Goal: Task Accomplishment & Management: Manage account settings

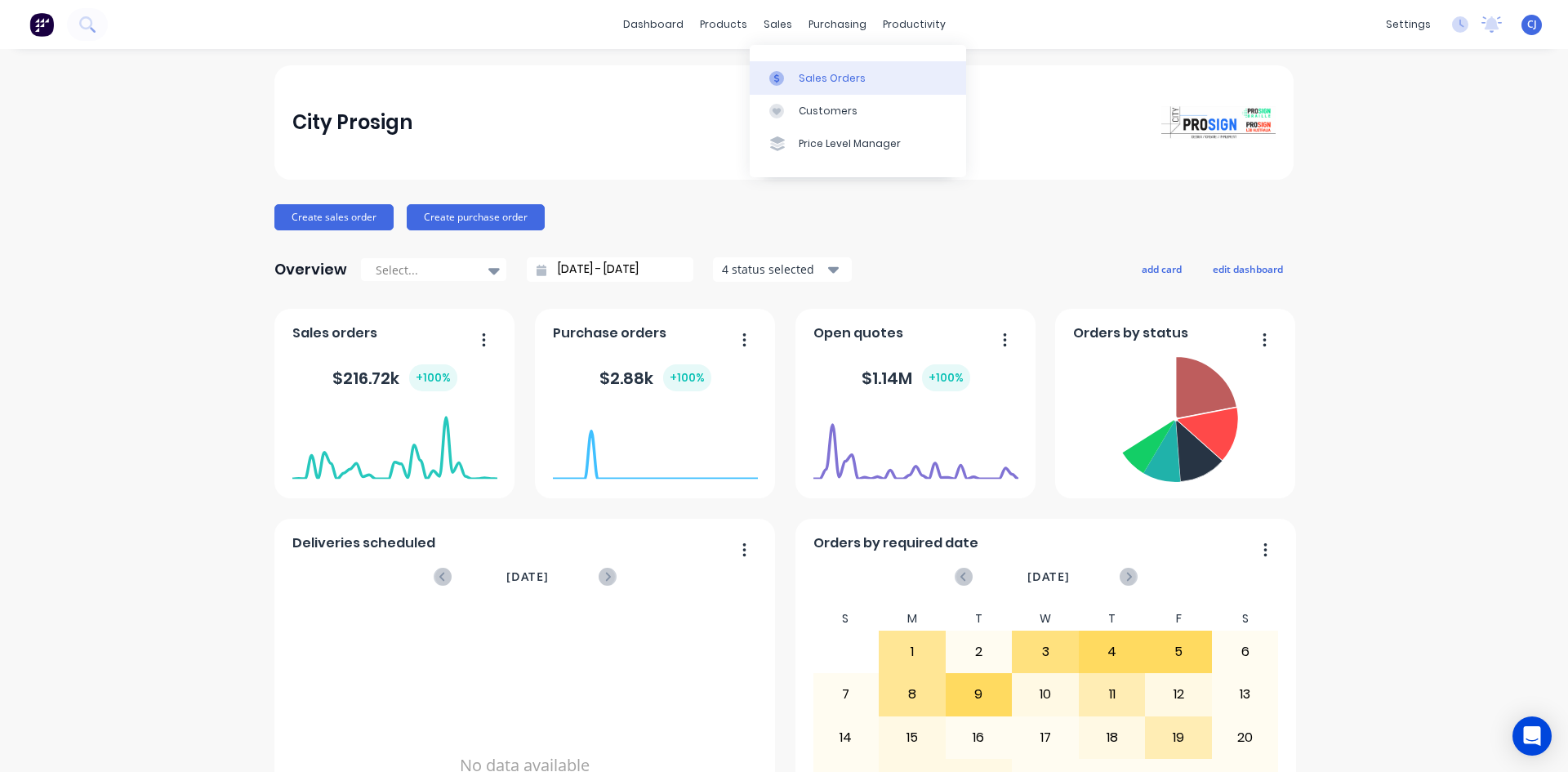
click at [777, 77] on icon at bounding box center [776, 78] width 15 height 15
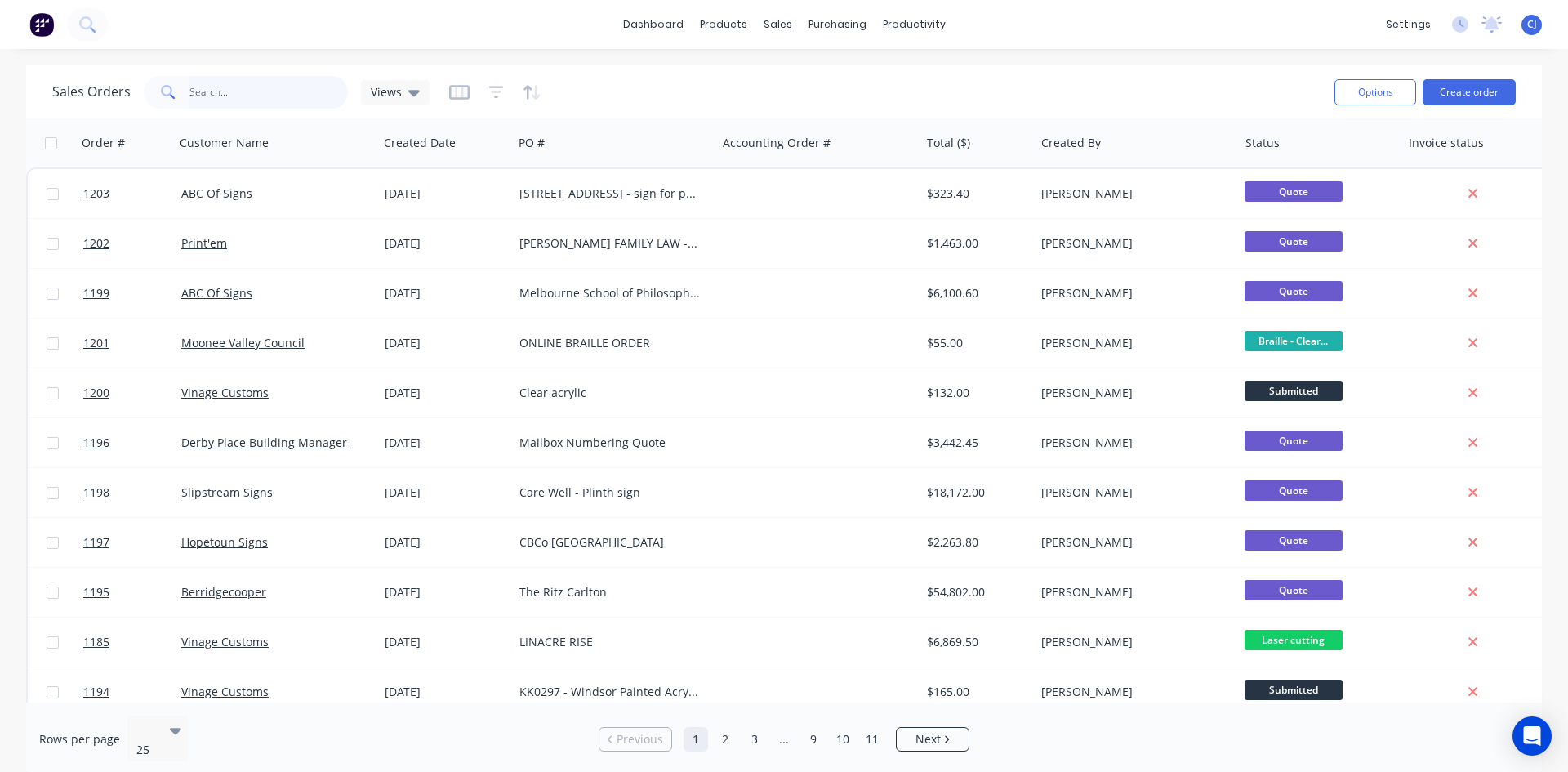
click at [261, 89] on input "text" at bounding box center [269, 91] width 160 height 32
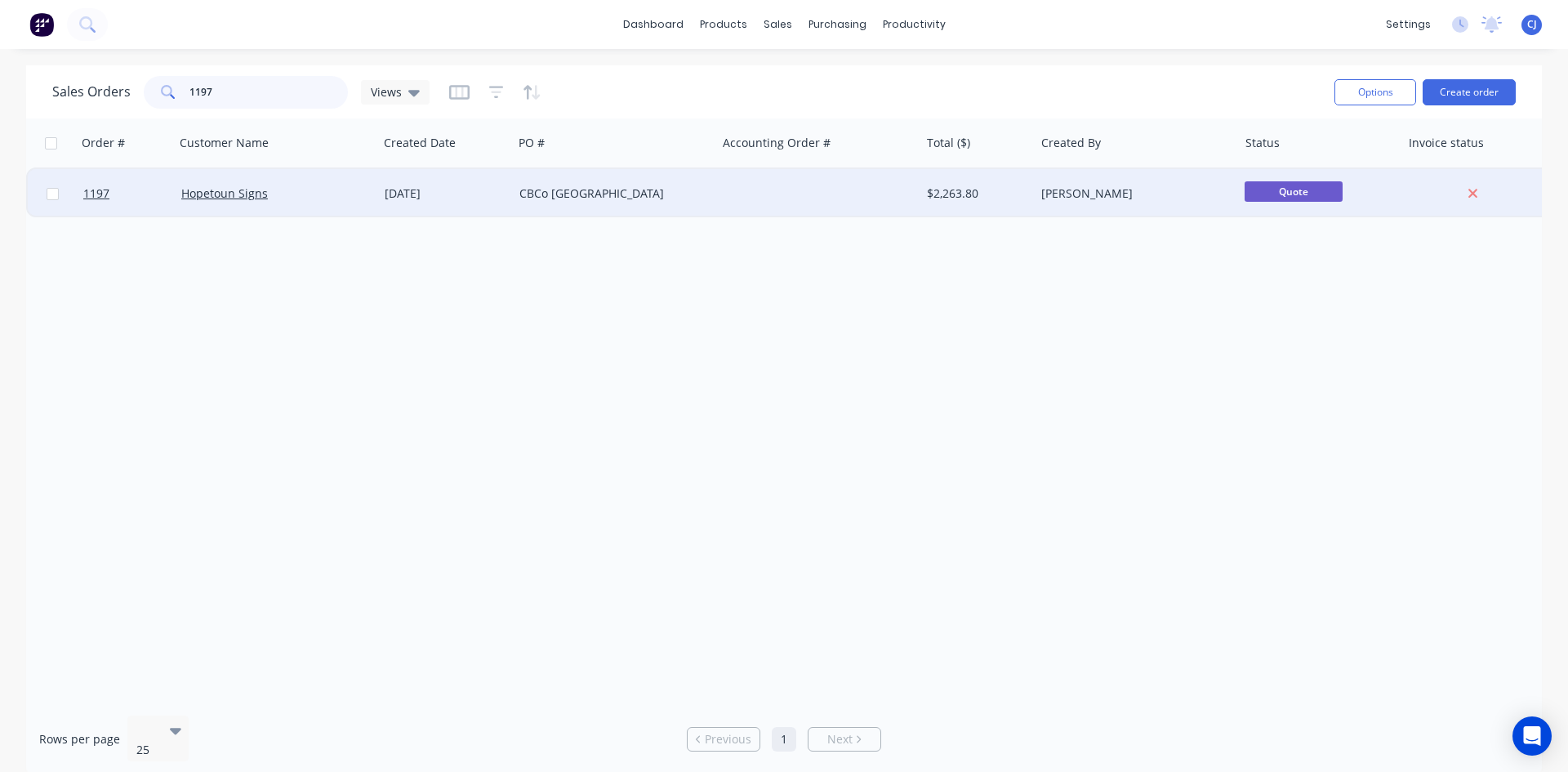
type input "1197"
click at [281, 190] on div "Hopetoun Signs" at bounding box center [271, 194] width 181 height 17
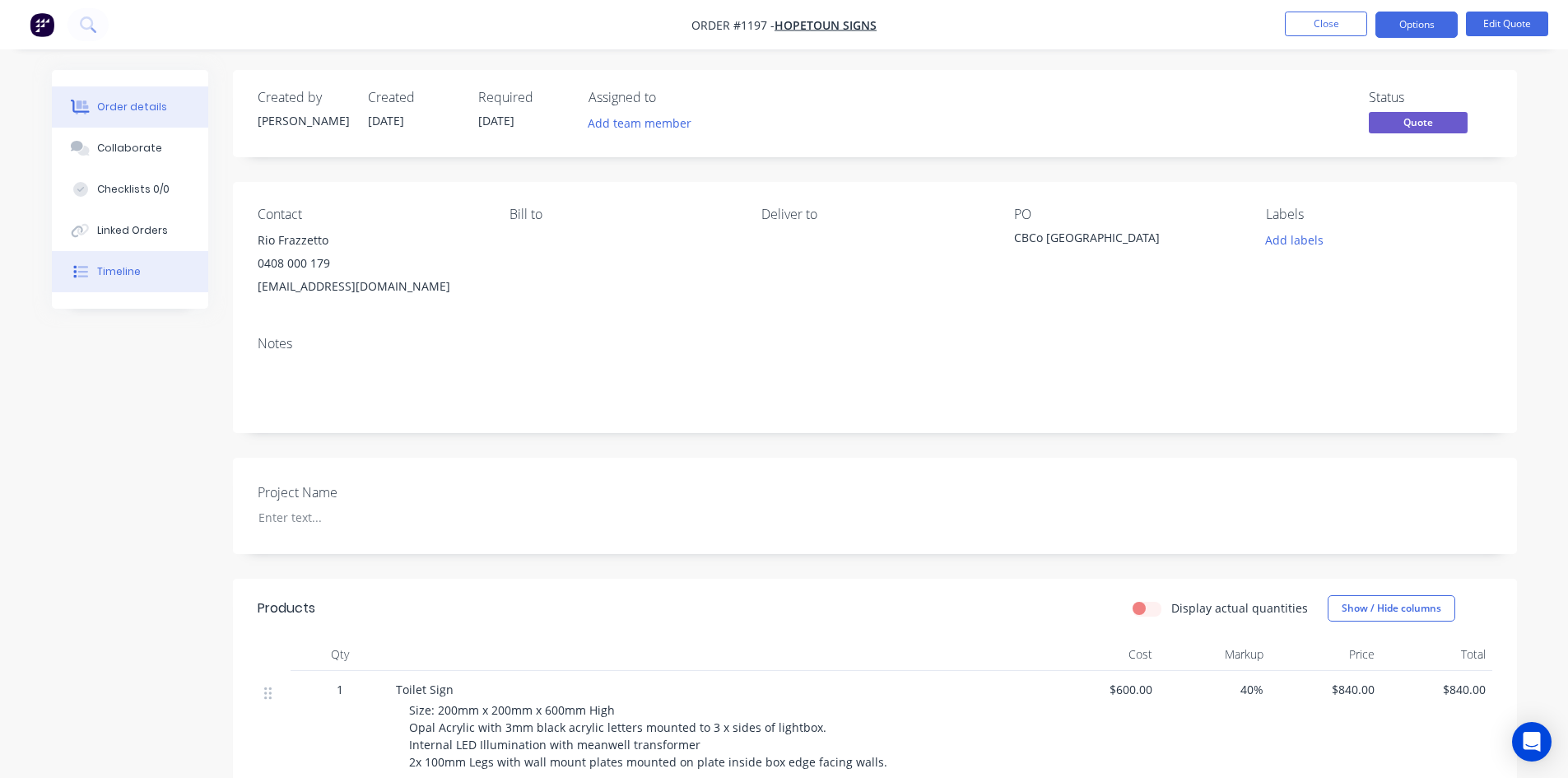
click at [108, 266] on div "Timeline" at bounding box center [118, 272] width 44 height 15
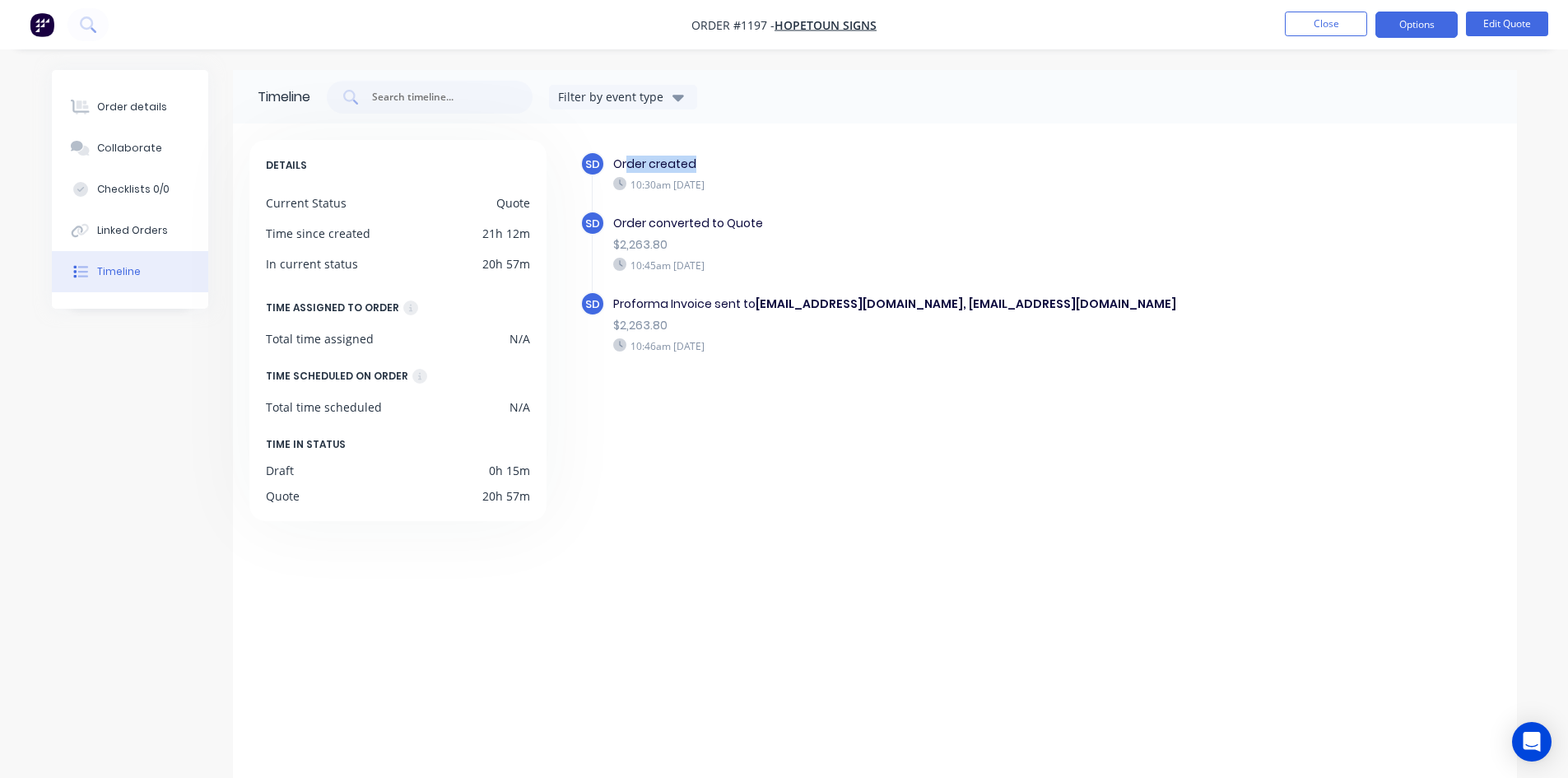
drag, startPoint x: 625, startPoint y: 161, endPoint x: 703, endPoint y: 163, distance: 78.0
click at [703, 163] on div "Order created" at bounding box center [898, 164] width 570 height 18
drag, startPoint x: 669, startPoint y: 339, endPoint x: 751, endPoint y: 336, distance: 82.1
click at [751, 336] on div "Proforma Invoice sent to [EMAIL_ADDRESS][DOMAIN_NAME], [EMAIL_ADDRESS][DOMAIN_N…" at bounding box center [898, 324] width 586 height 66
click at [741, 396] on div "SD Order created 10:30am [DATE] SD Order converted to Quote $2,263.80 10:45am […" at bounding box center [1040, 282] width 920 height 262
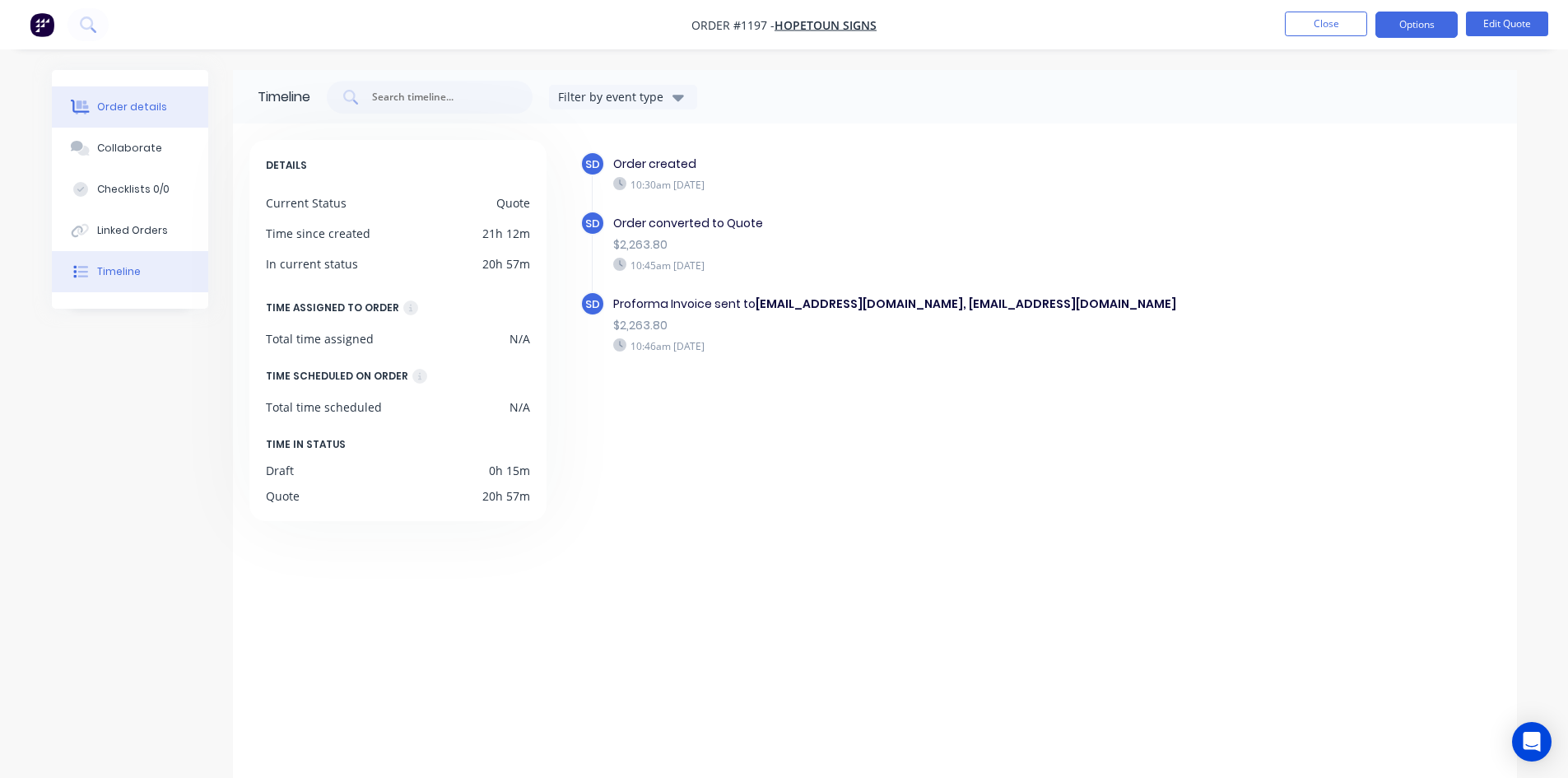
click at [140, 102] on div "Order details" at bounding box center [131, 107] width 70 height 15
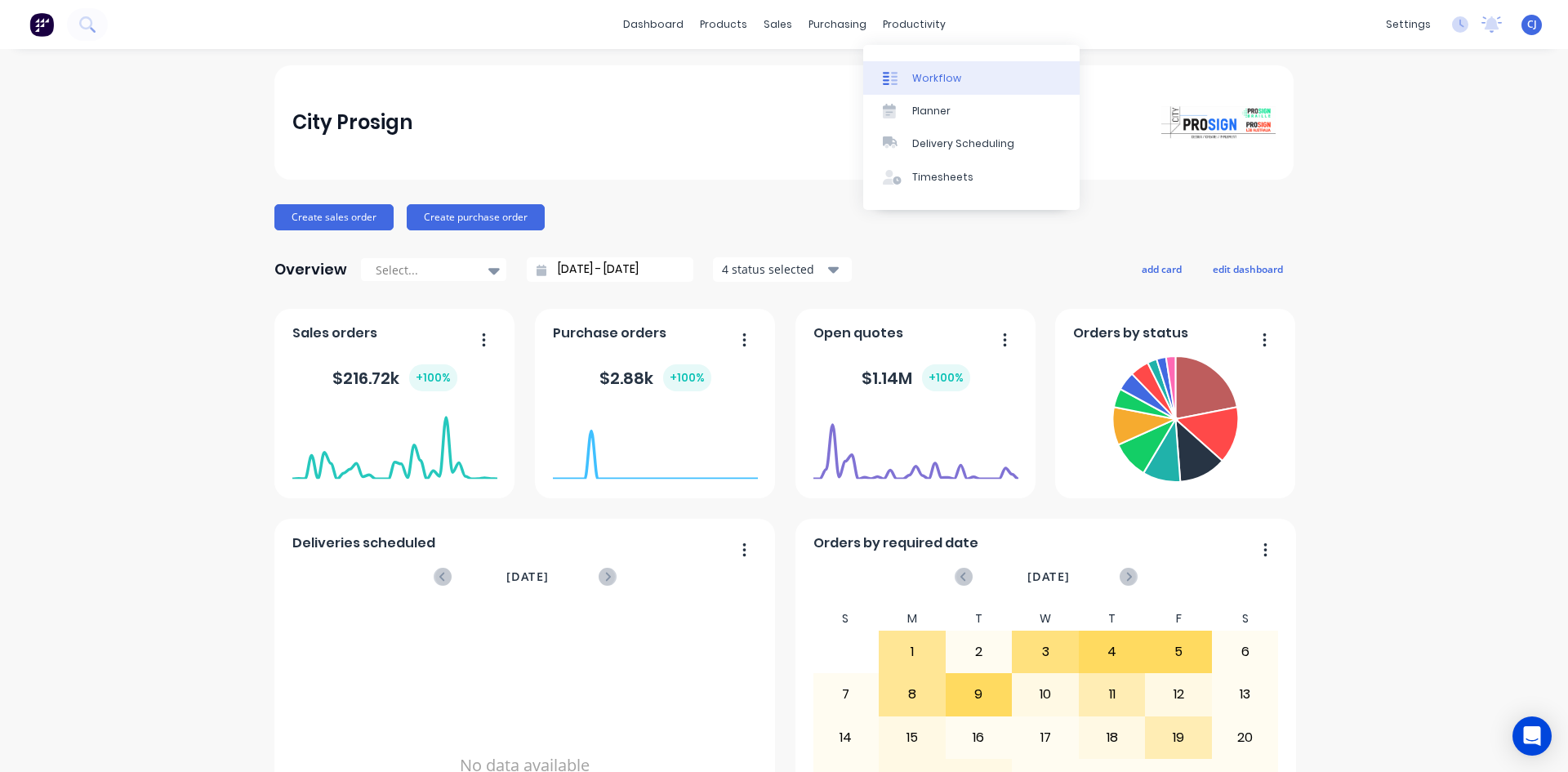
click at [906, 75] on div at bounding box center [894, 78] width 25 height 15
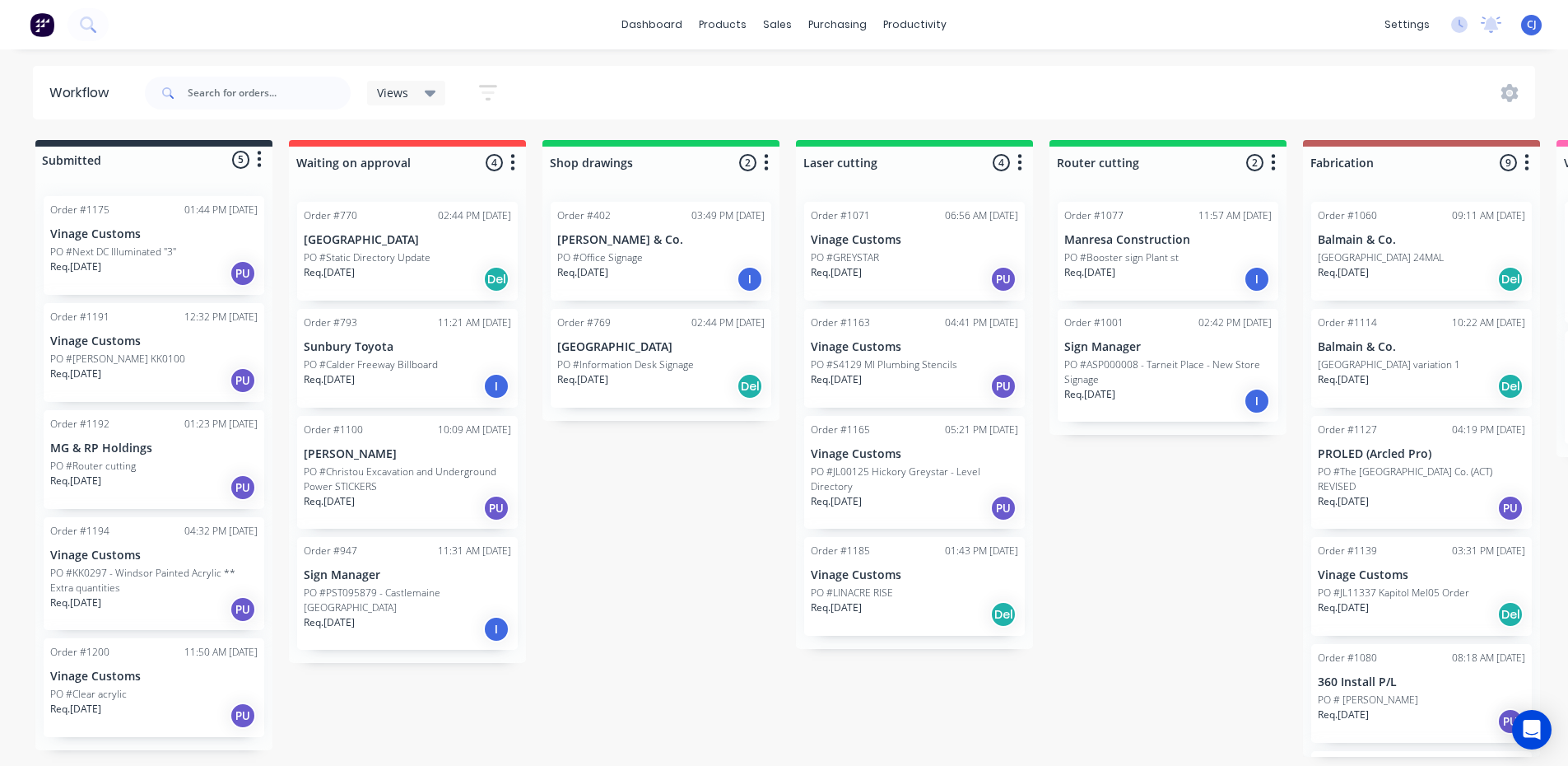
scroll to position [4, 0]
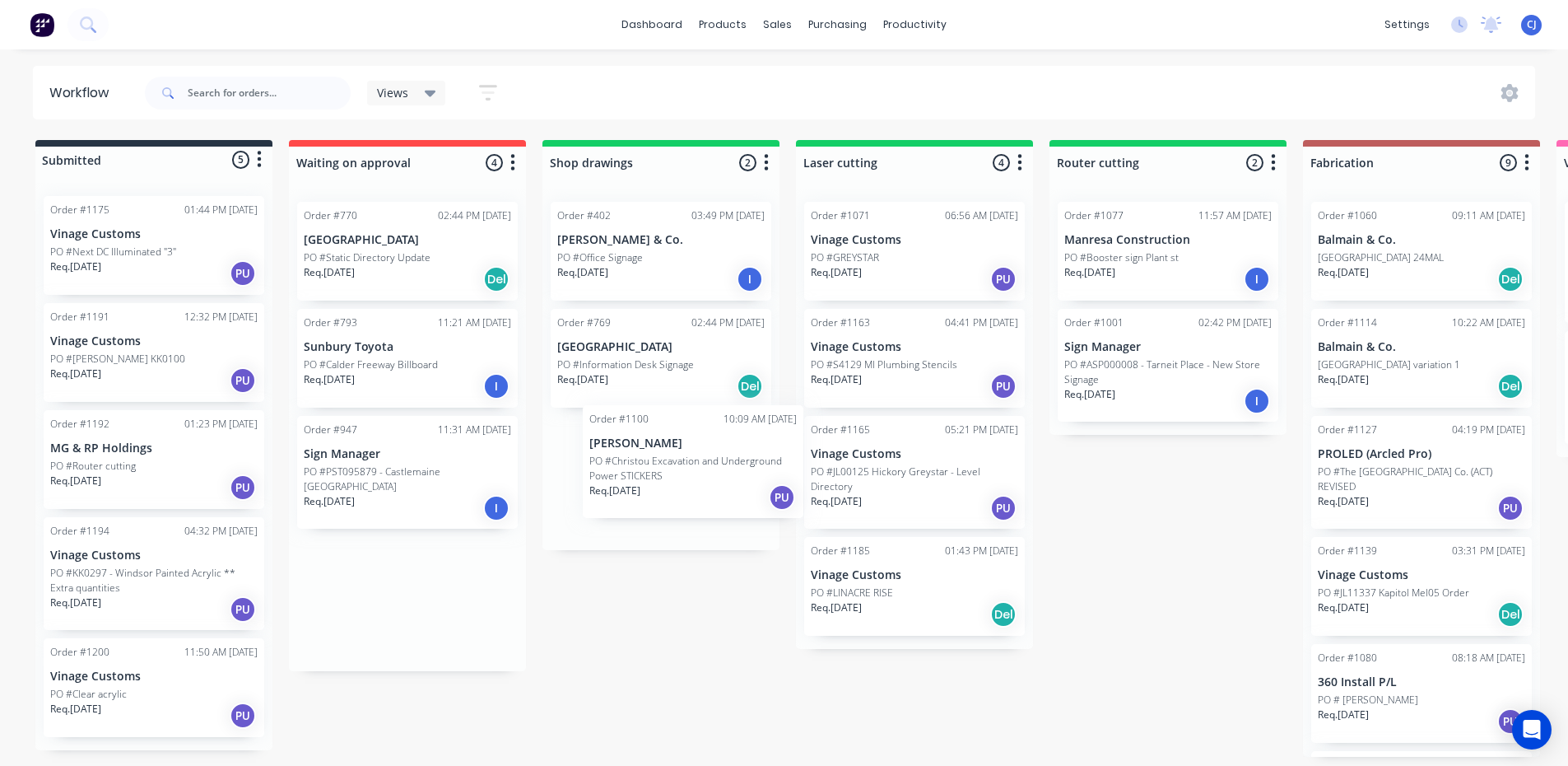
drag, startPoint x: 400, startPoint y: 480, endPoint x: 647, endPoint y: 468, distance: 247.3
click at [646, 464] on p "PO #Christou Excavation and Underground Power STICKERS" at bounding box center [661, 479] width 208 height 30
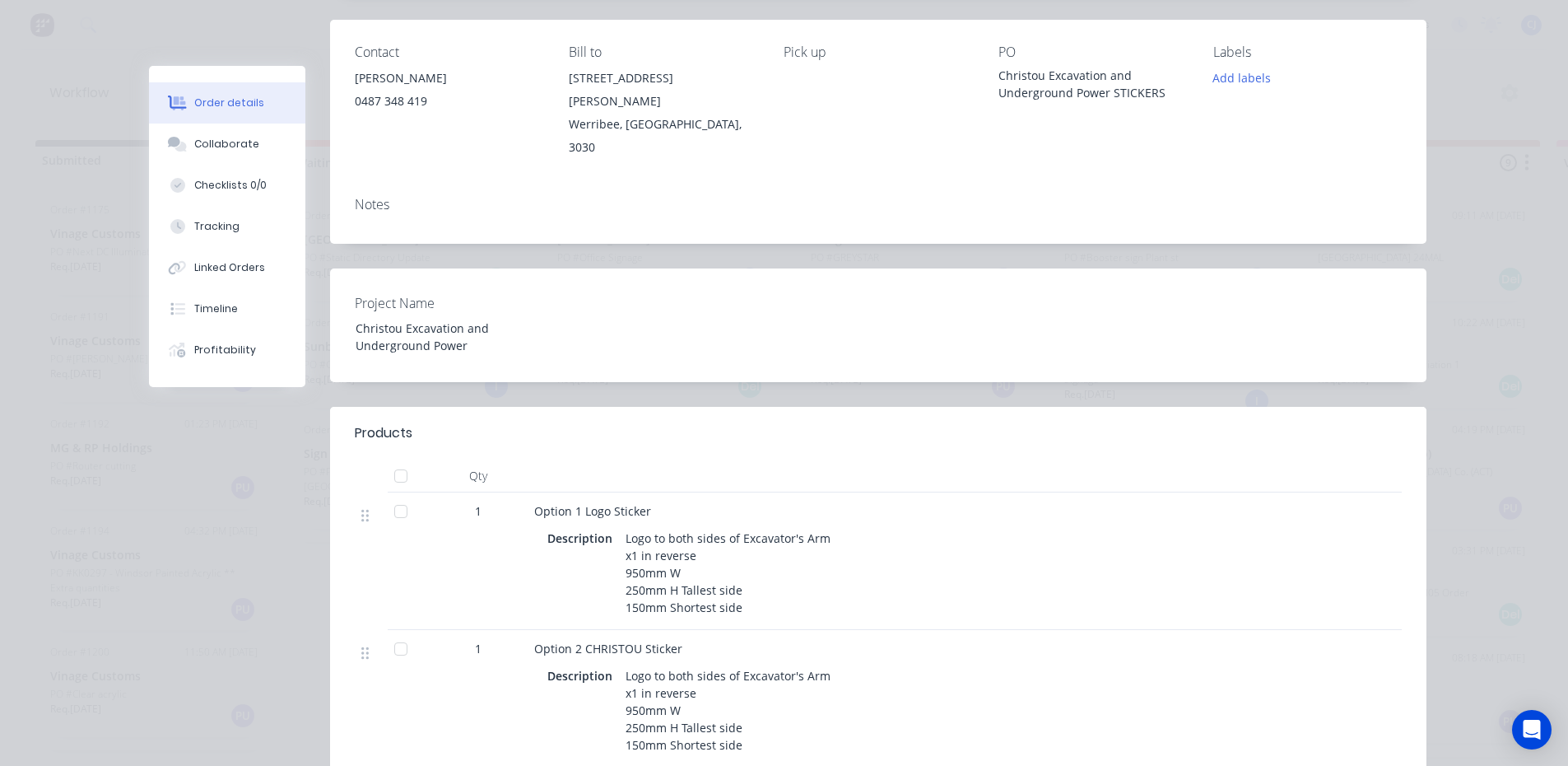
scroll to position [165, 0]
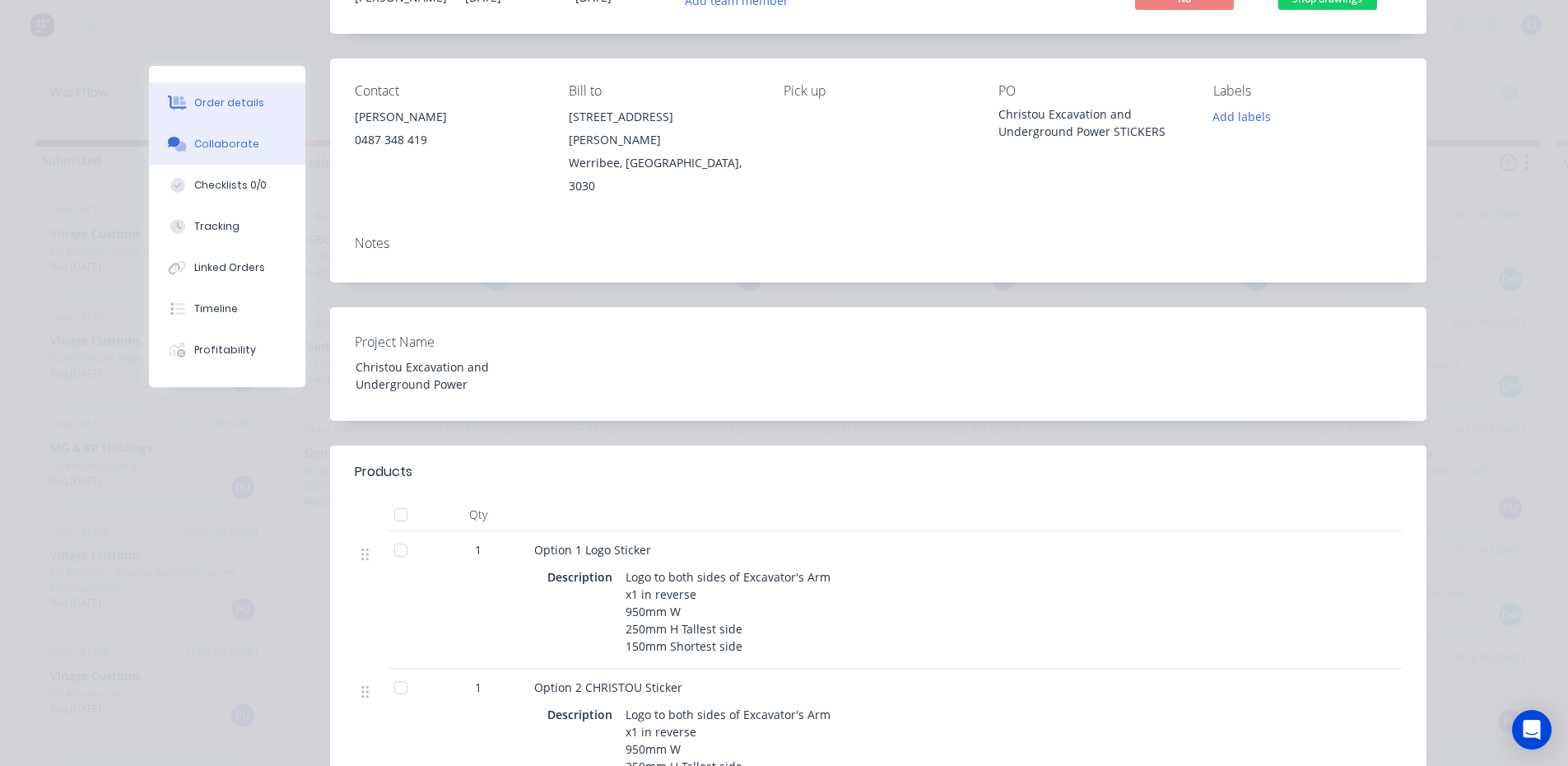
click at [247, 154] on button "Collaborate" at bounding box center [227, 144] width 156 height 41
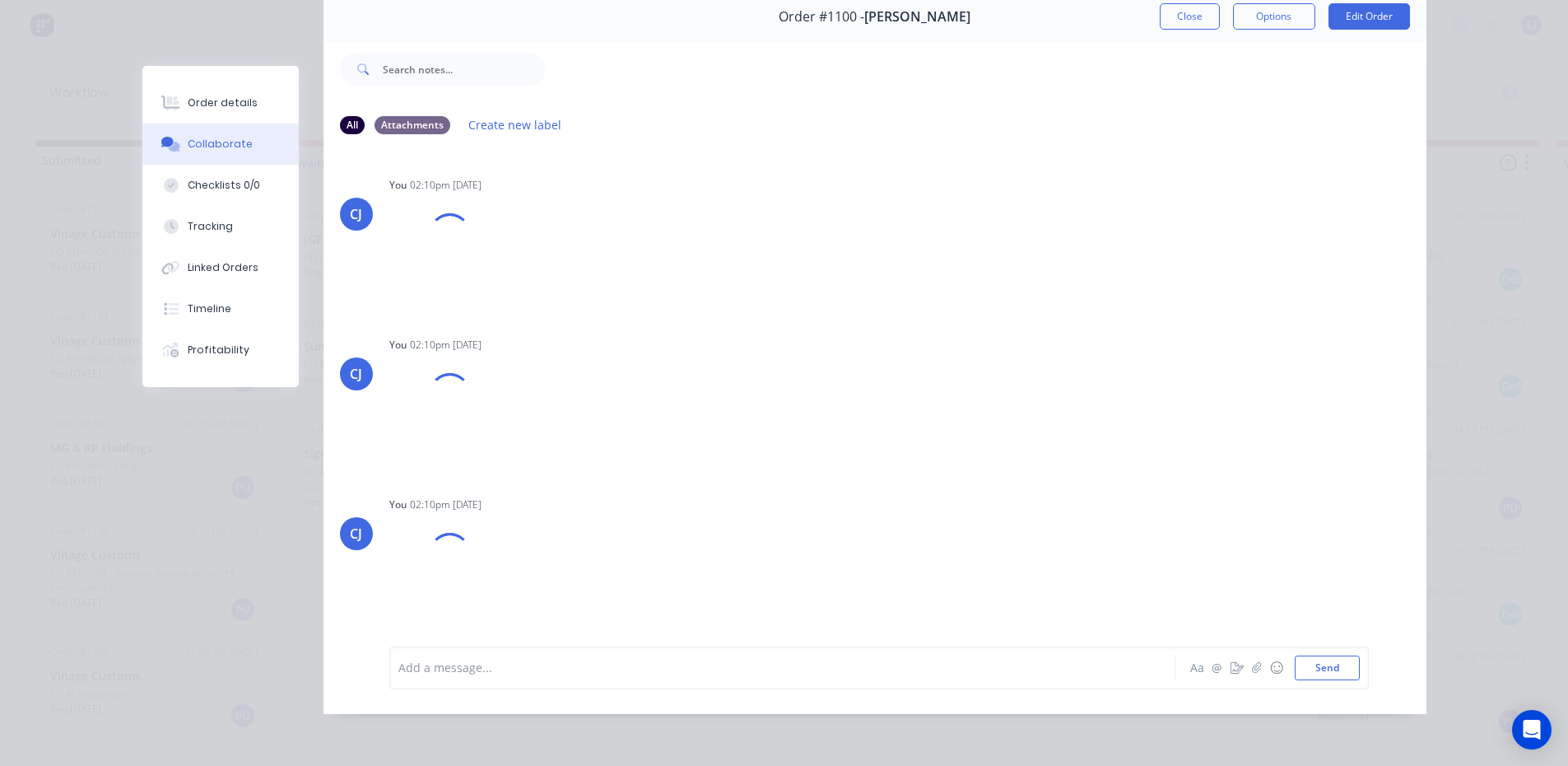
scroll to position [0, 0]
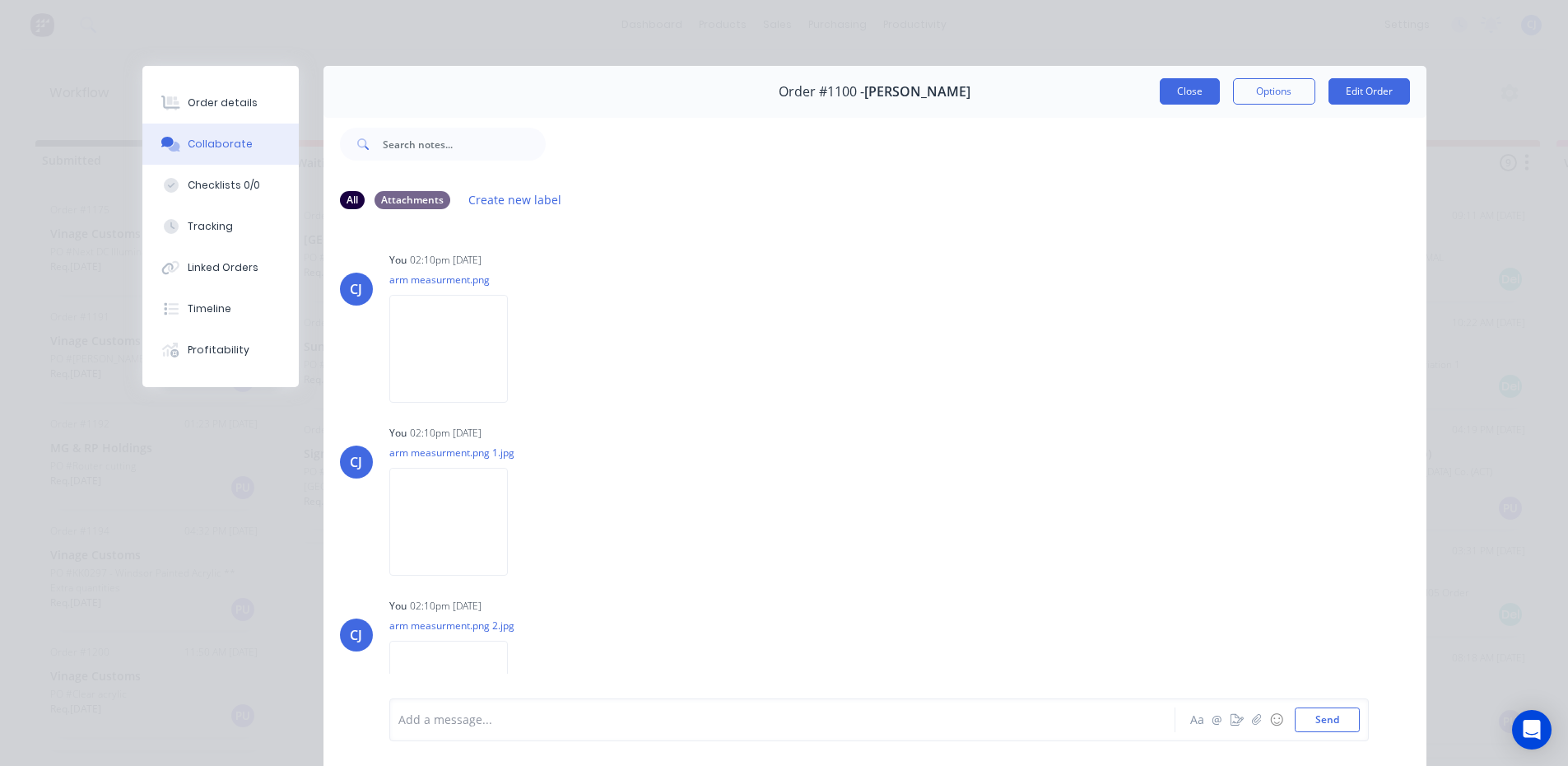
click at [1192, 101] on button "Close" at bounding box center [1190, 91] width 60 height 26
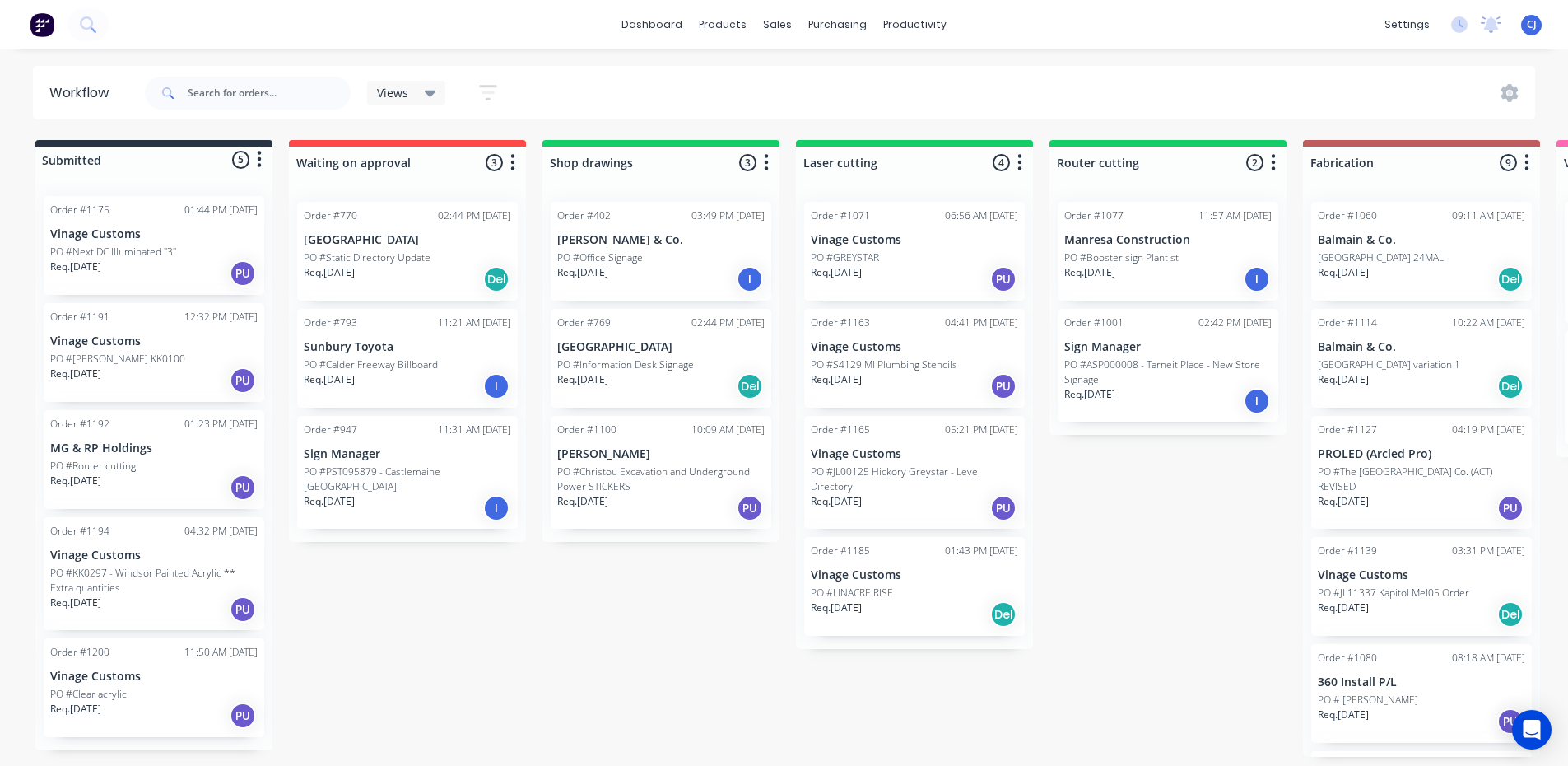
click at [602, 447] on p "Riley Christou" at bounding box center [661, 453] width 208 height 14
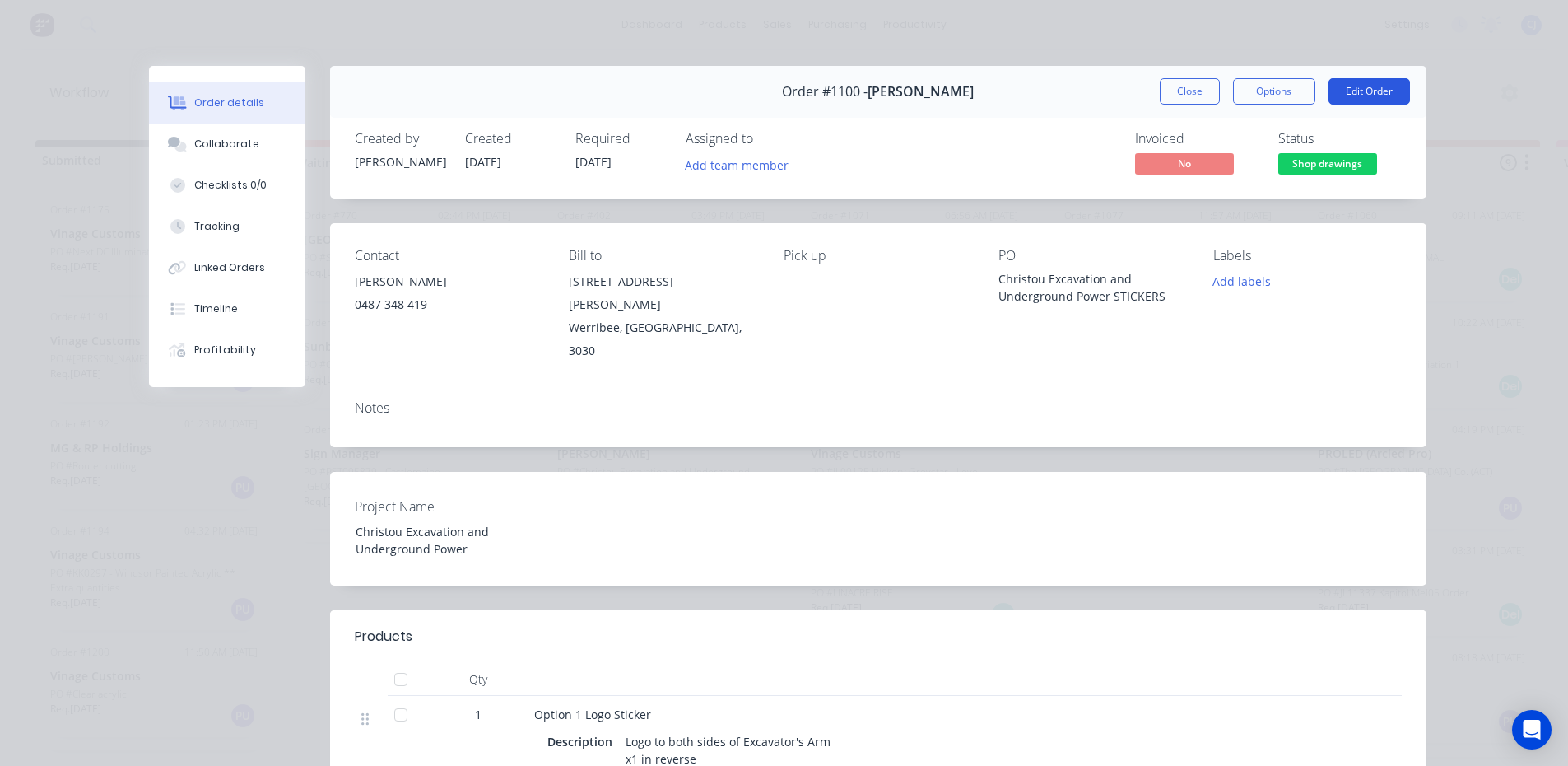
click at [1337, 83] on button "Edit Order" at bounding box center [1370, 91] width 82 height 26
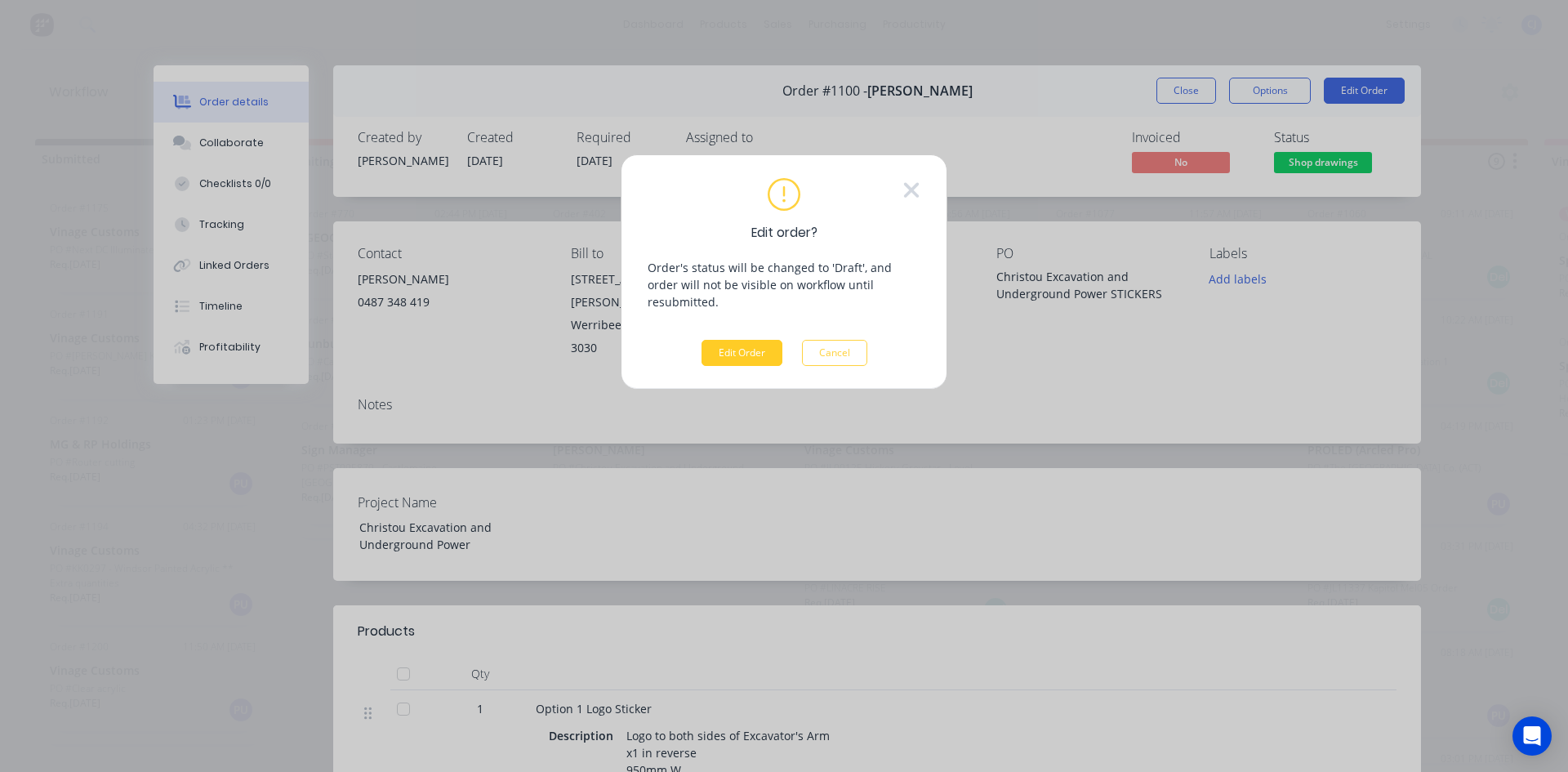
click at [747, 340] on button "Edit Order" at bounding box center [742, 353] width 81 height 26
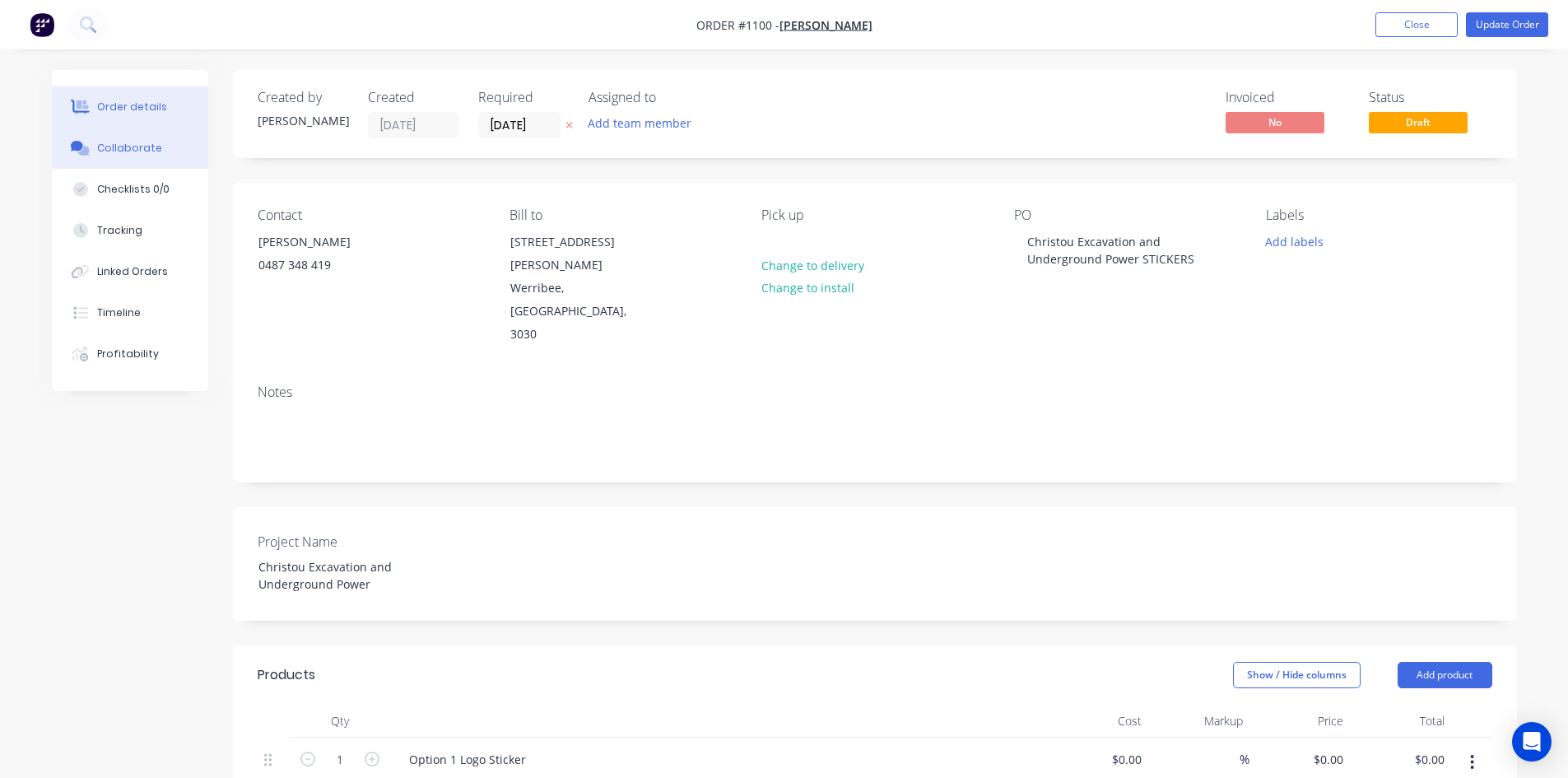
click at [139, 152] on div "Collaborate" at bounding box center [129, 148] width 65 height 15
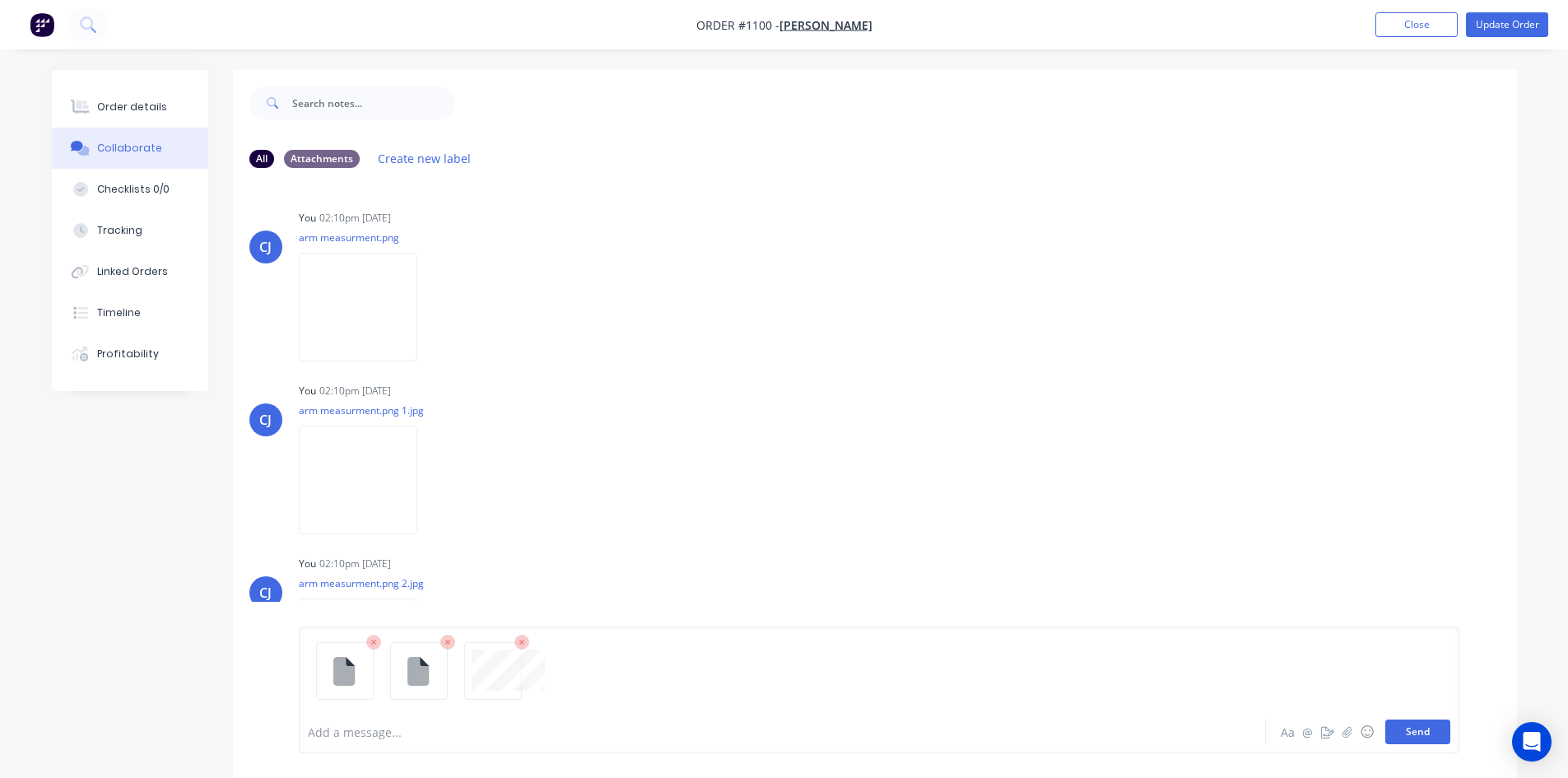
click at [1433, 731] on button "Send" at bounding box center [1418, 731] width 65 height 25
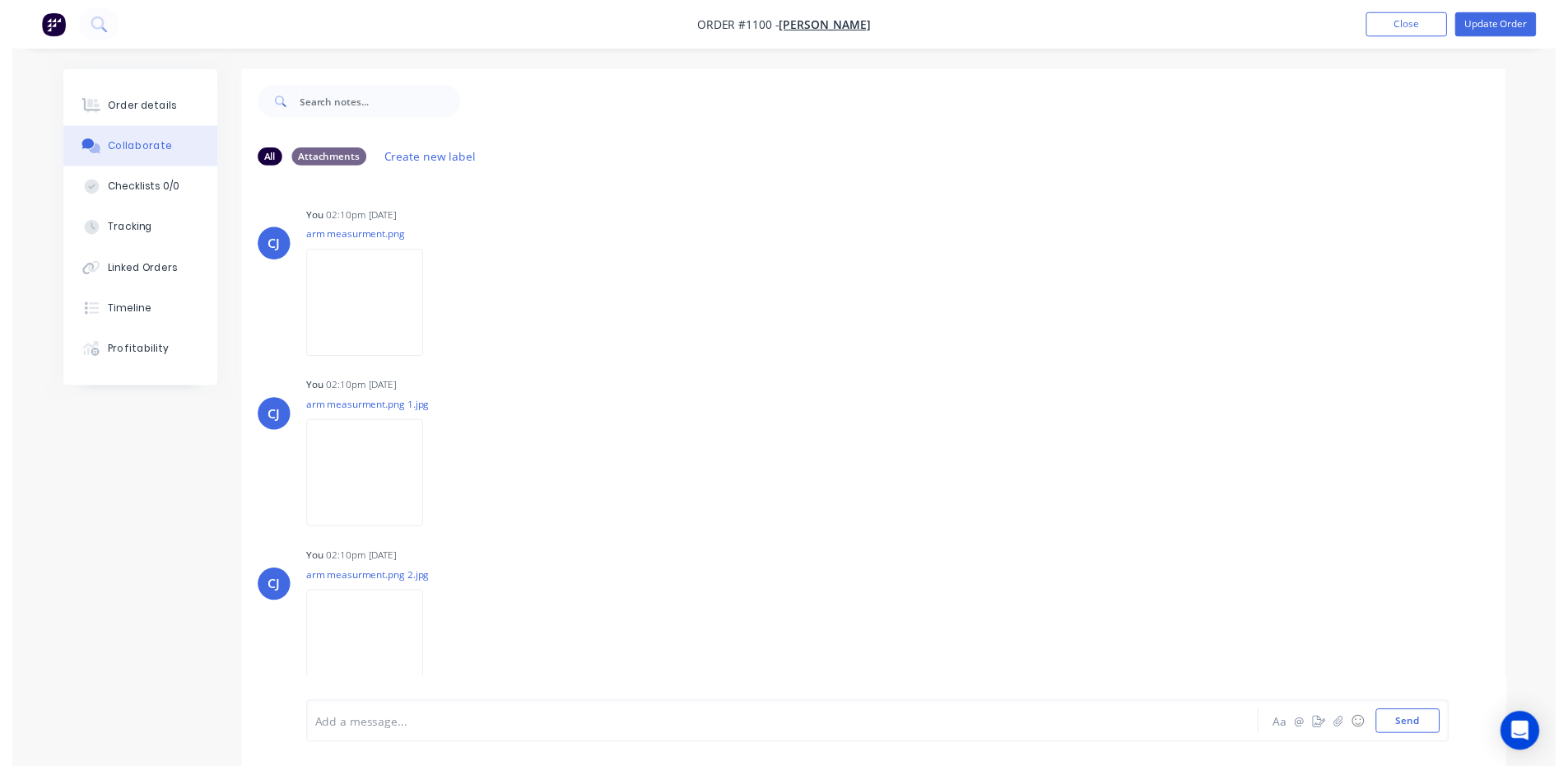
scroll to position [1906, 0]
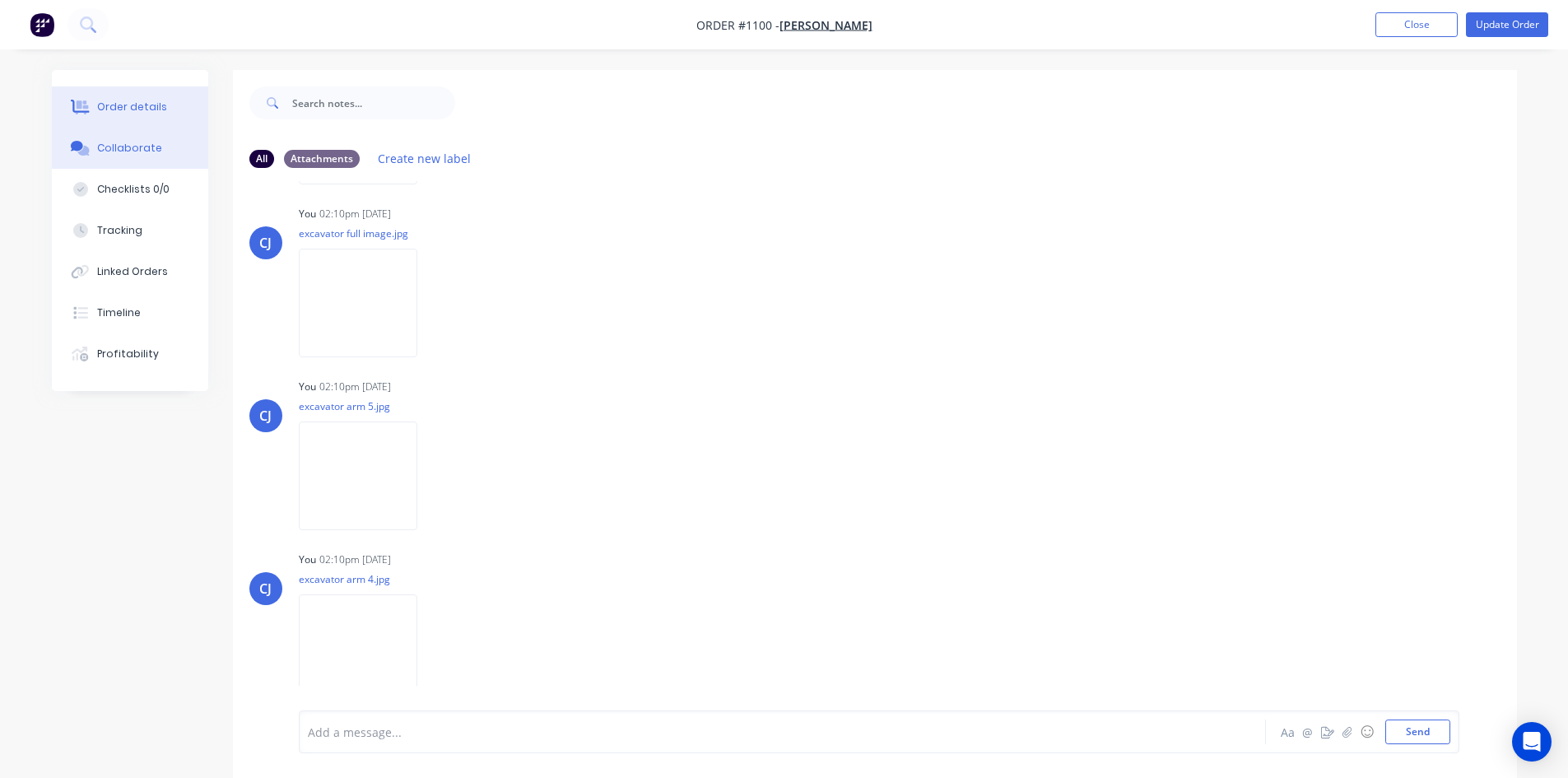
click at [160, 111] on div "Order details" at bounding box center [131, 107] width 70 height 15
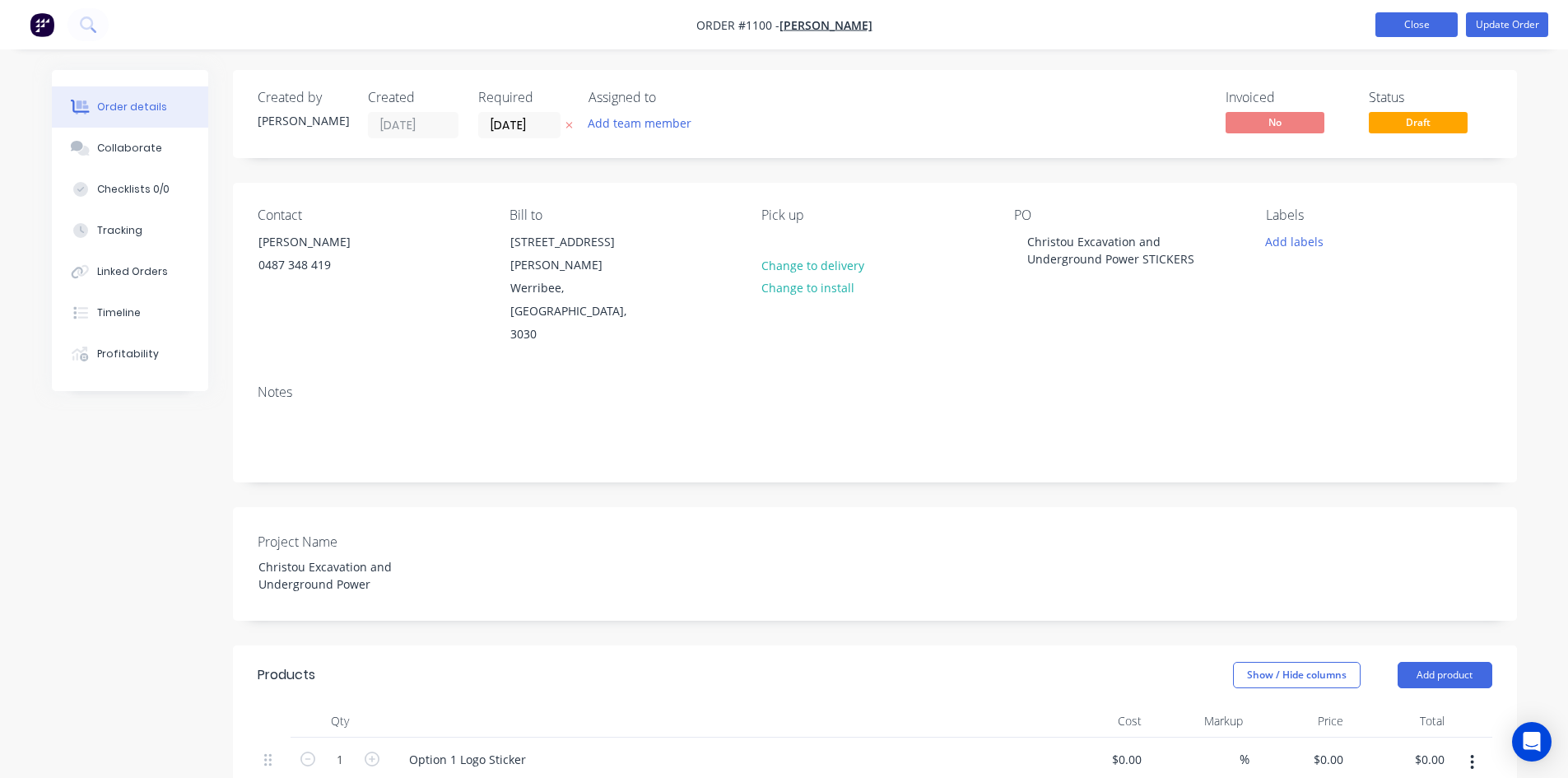
click at [1403, 26] on button "Close" at bounding box center [1416, 24] width 82 height 25
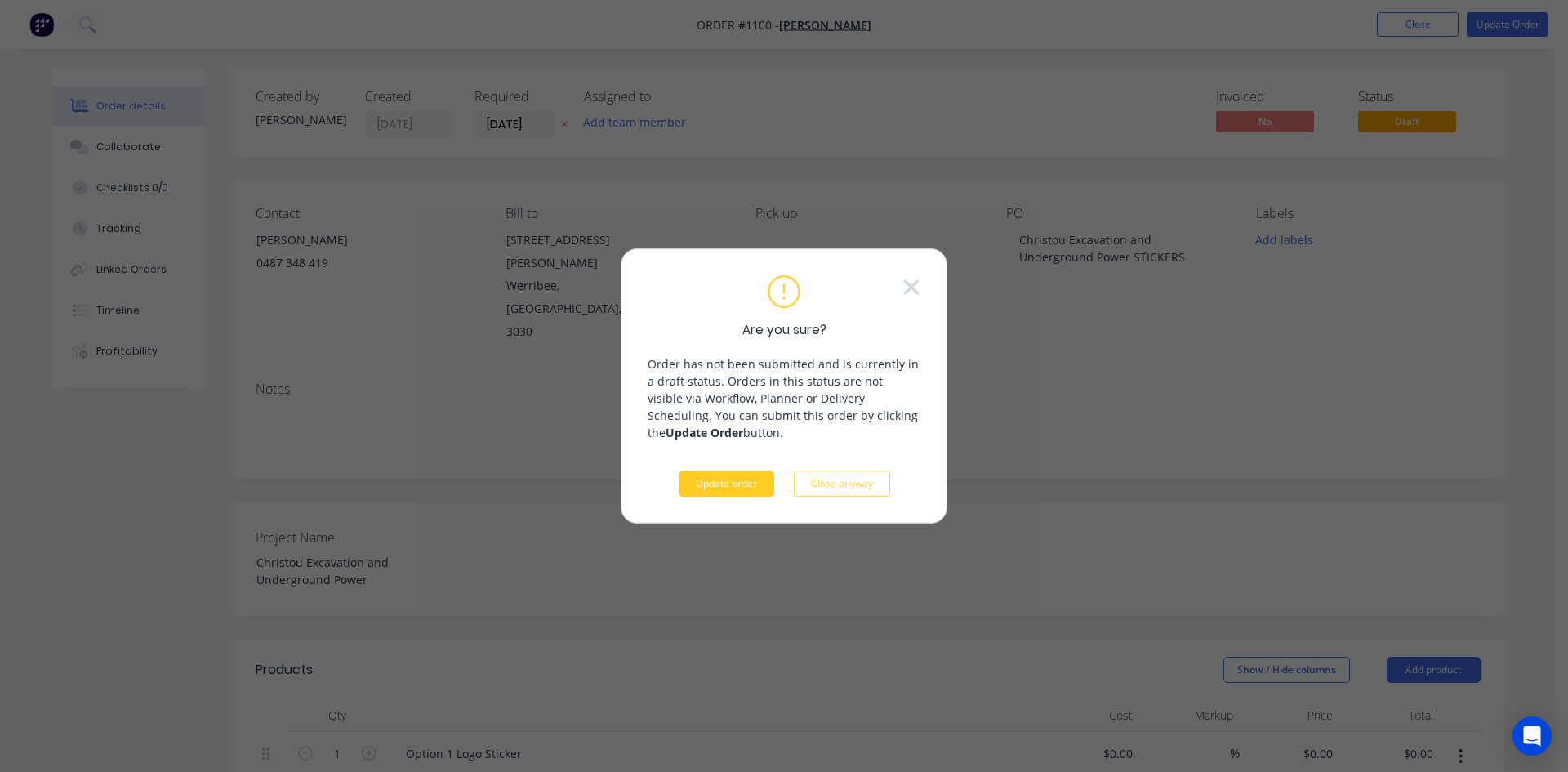
click at [728, 481] on button "Update order" at bounding box center [726, 484] width 96 height 26
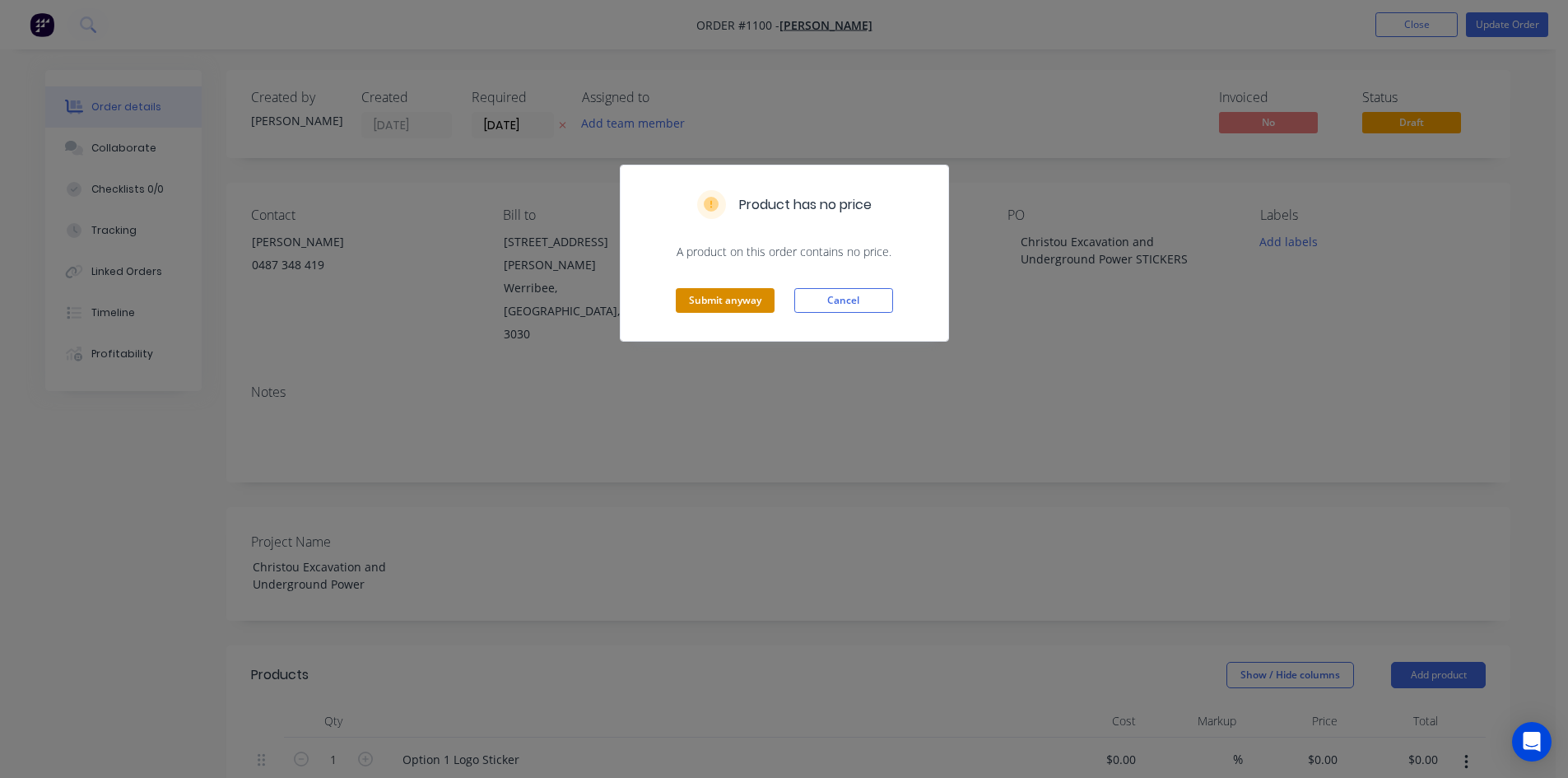
click at [755, 304] on button "Submit anyway" at bounding box center [725, 301] width 99 height 25
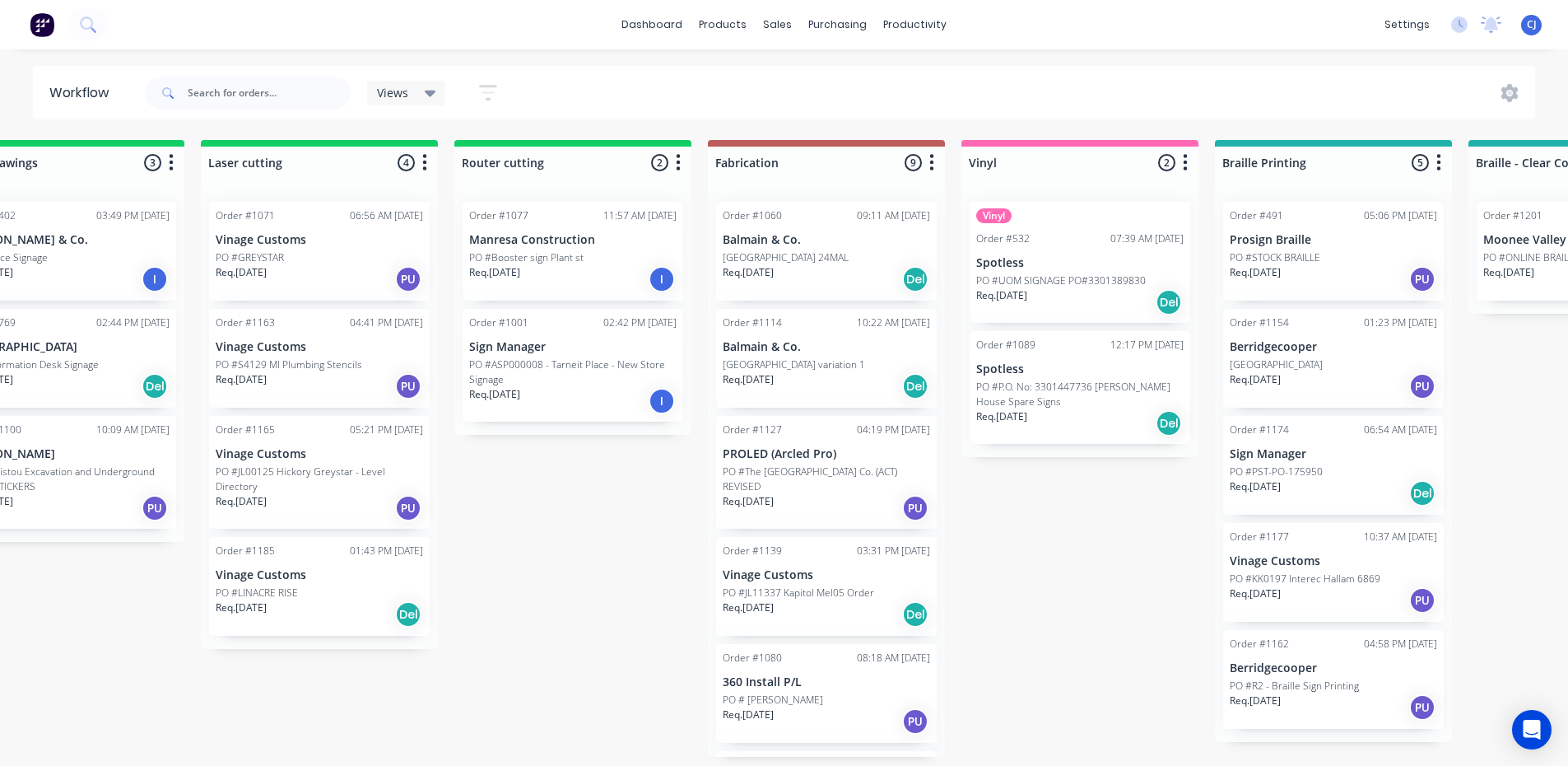
scroll to position [0, 612]
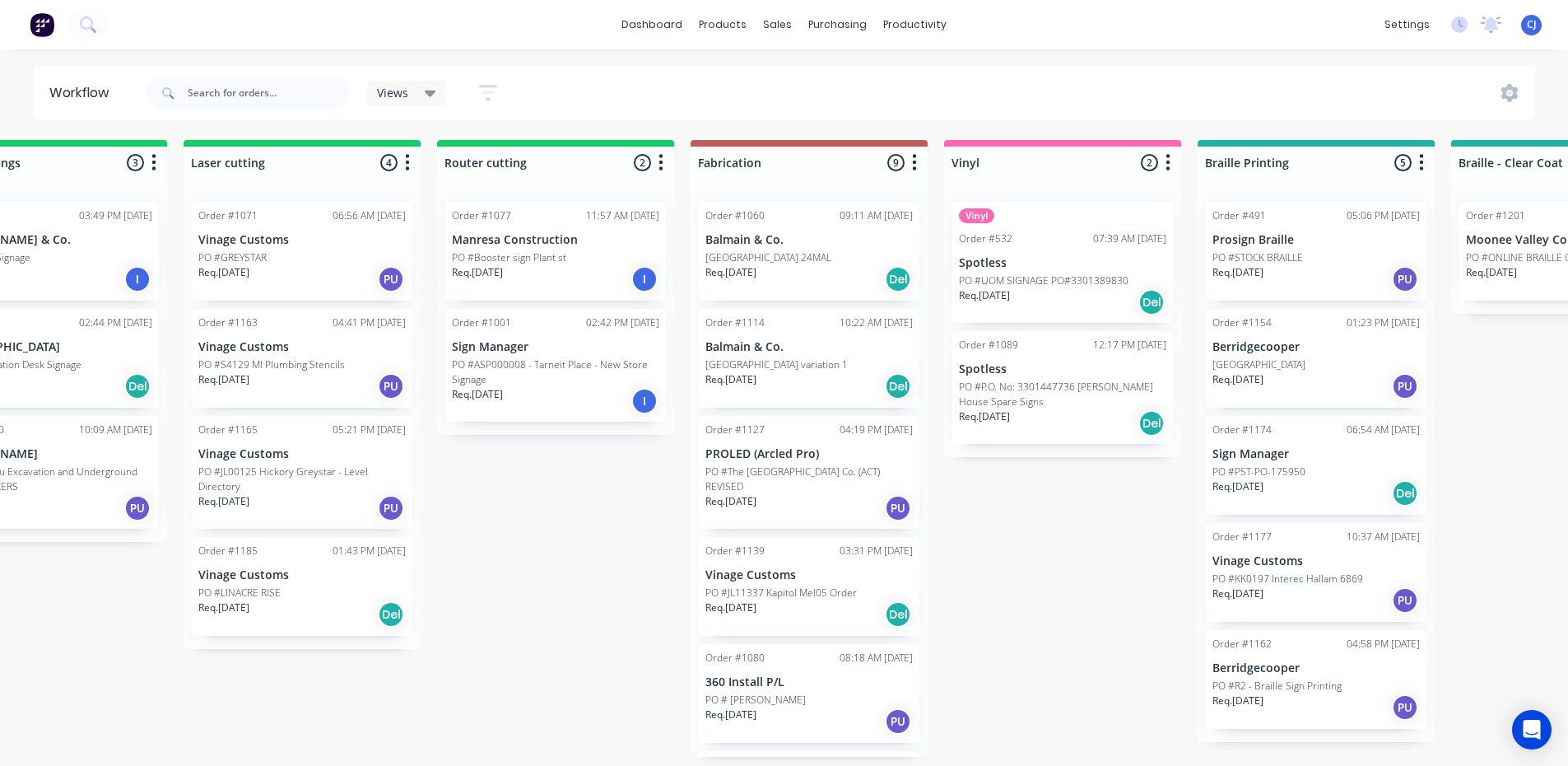
click at [1004, 394] on p "PO #P.O. No: 3301447736 Lisa Bellear House Spare Signs" at bounding box center [1063, 395] width 208 height 30
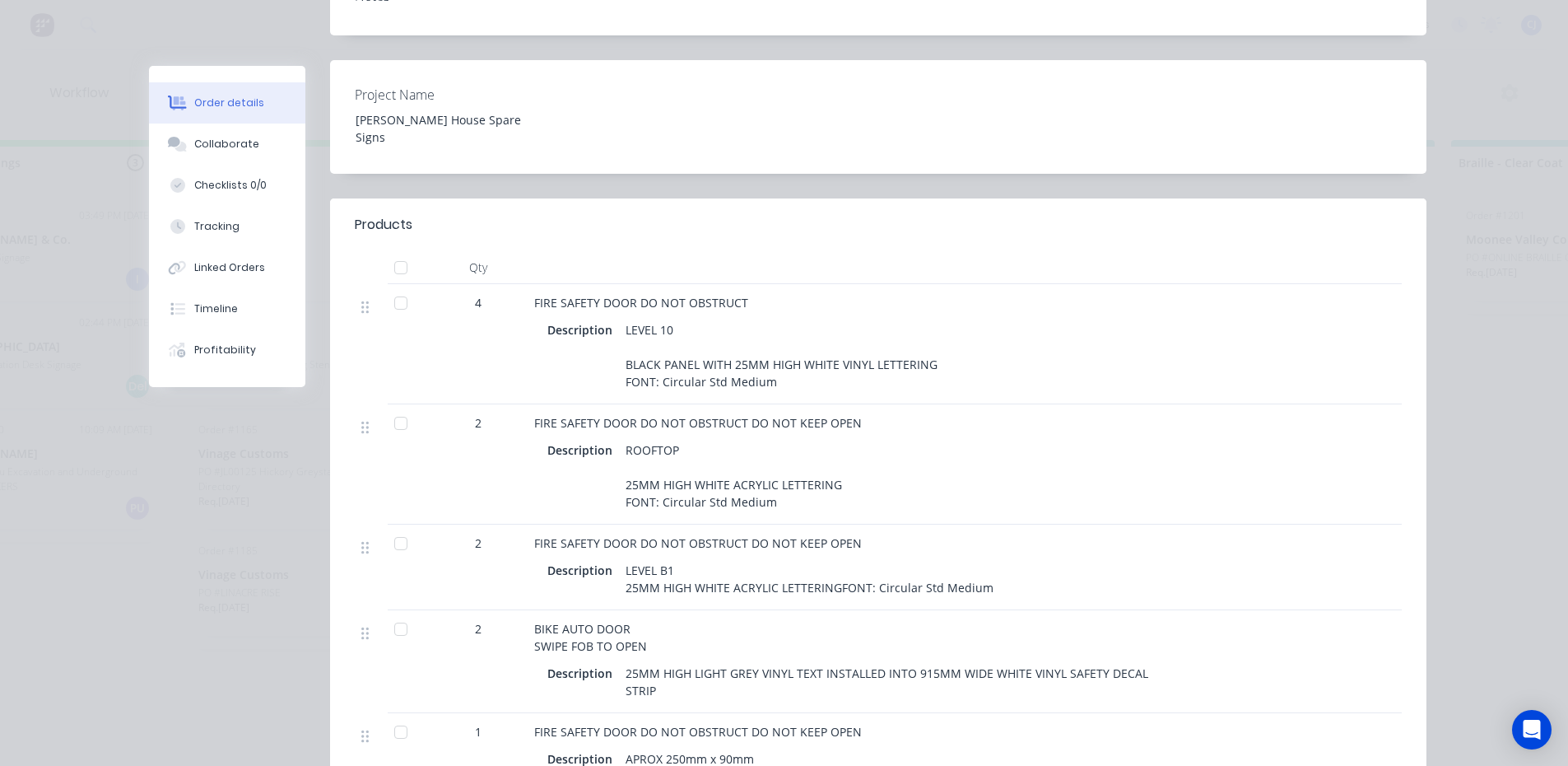
scroll to position [0, 0]
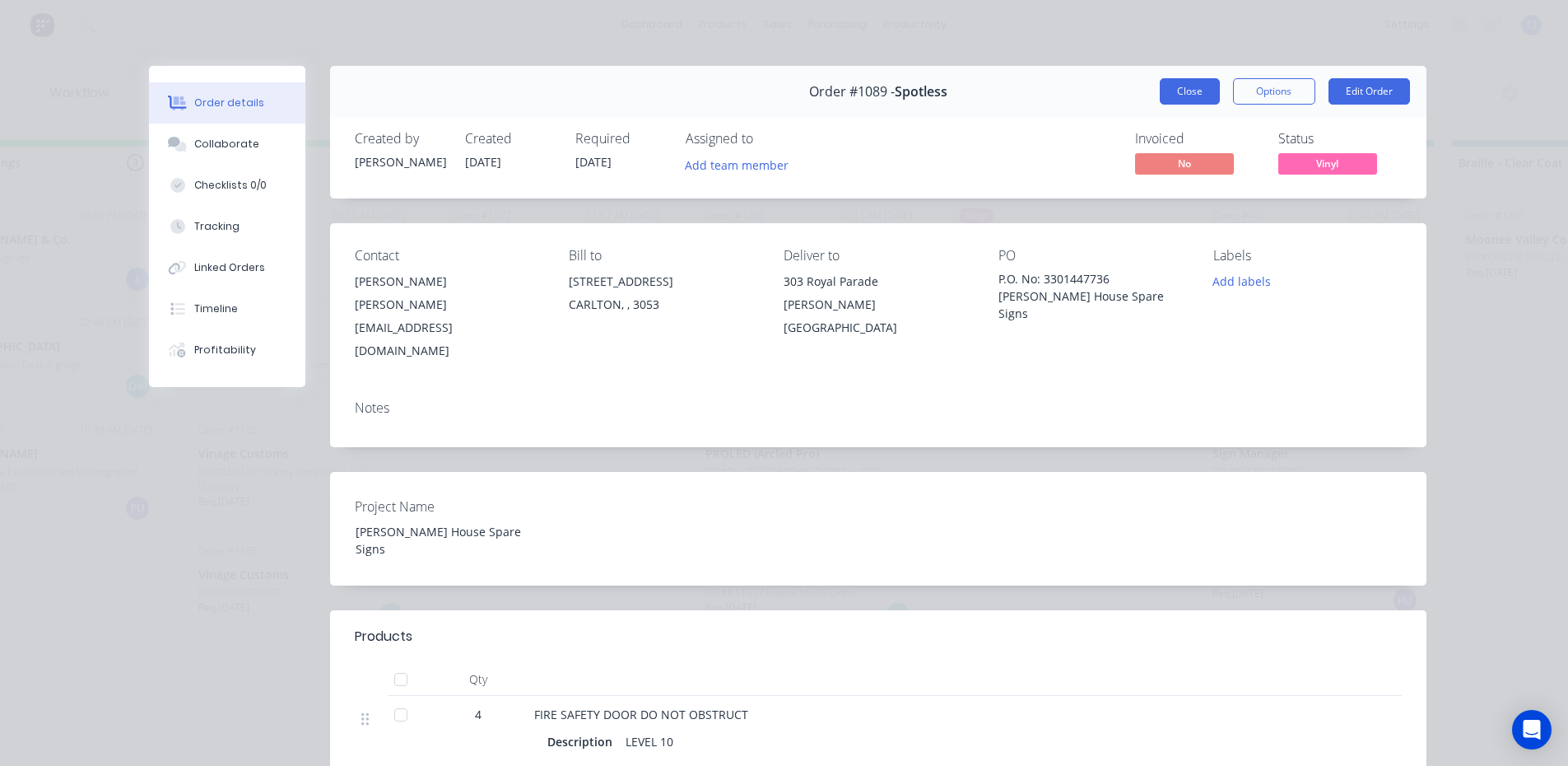
click at [1168, 95] on button "Close" at bounding box center [1190, 91] width 60 height 26
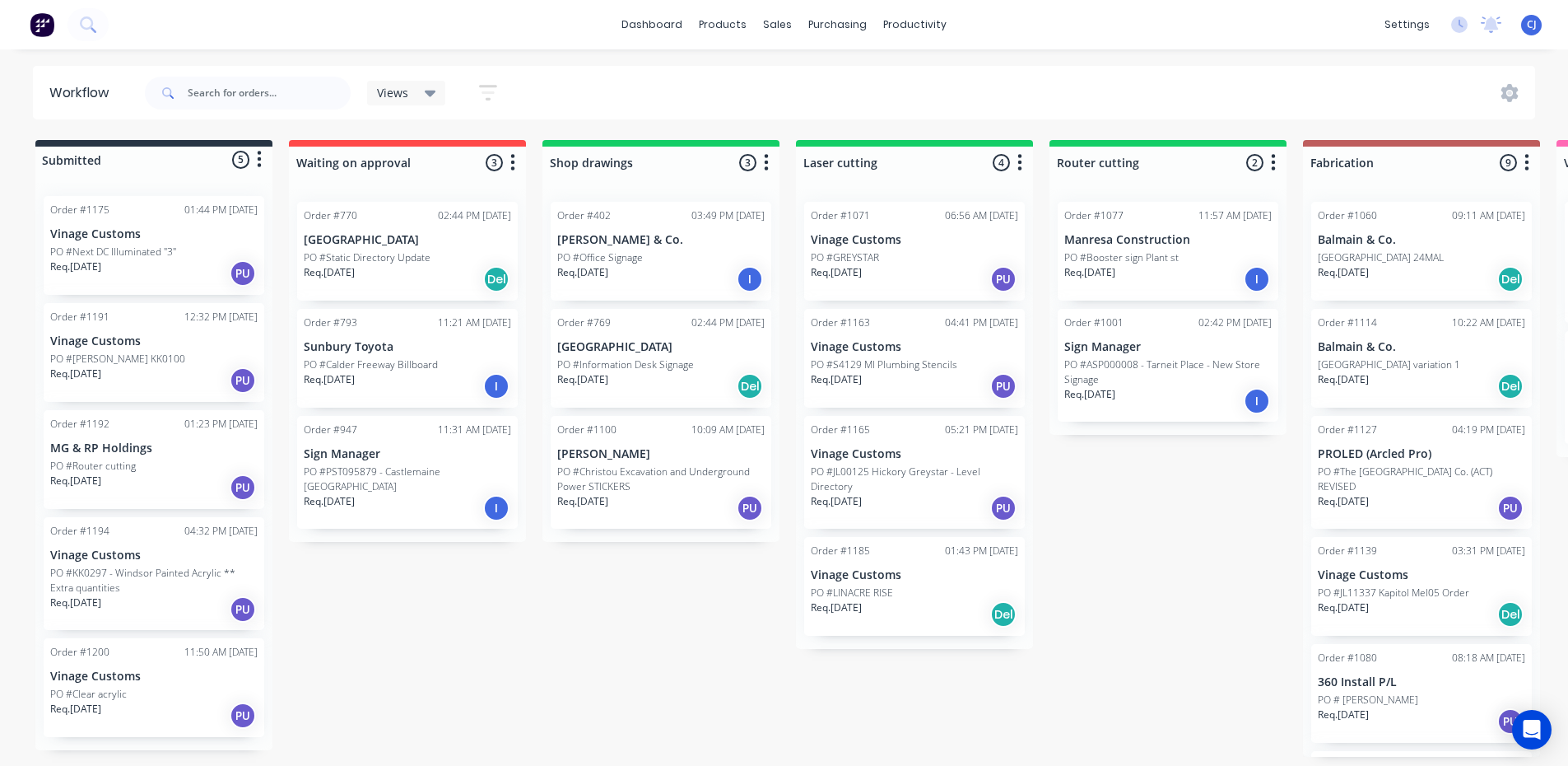
scroll to position [4, 0]
